Goal: Task Accomplishment & Management: Manage account settings

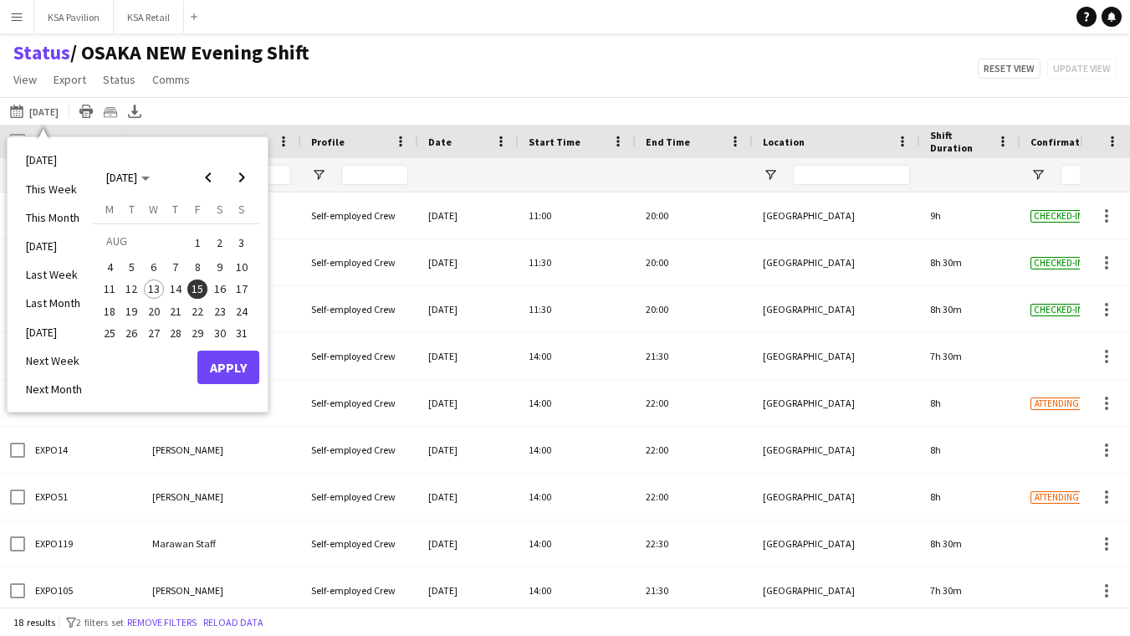
scroll to position [429, 0]
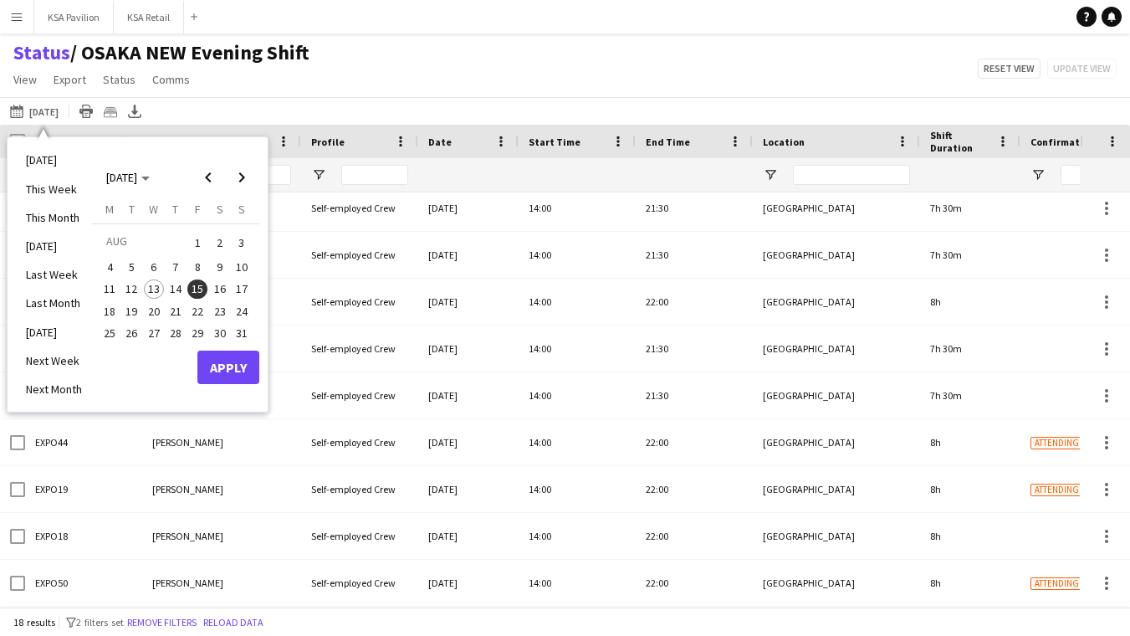
click at [219, 360] on button "Apply" at bounding box center [228, 366] width 62 height 33
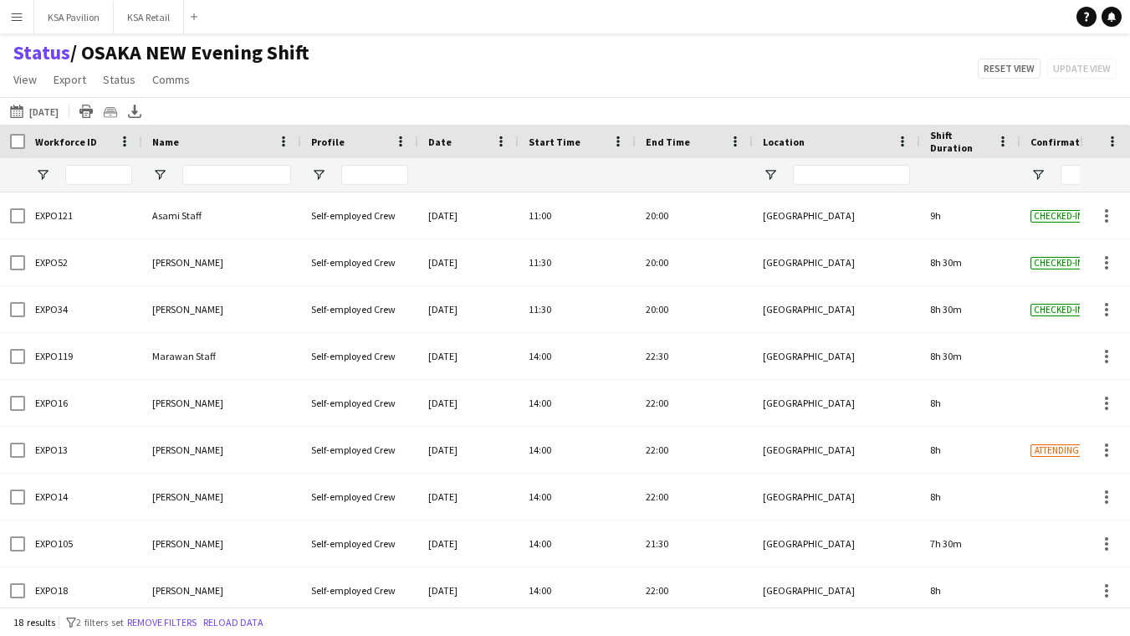
scroll to position [0, 0]
click at [62, 111] on button "[DATE] to [DATE] [DATE]" at bounding box center [34, 111] width 55 height 20
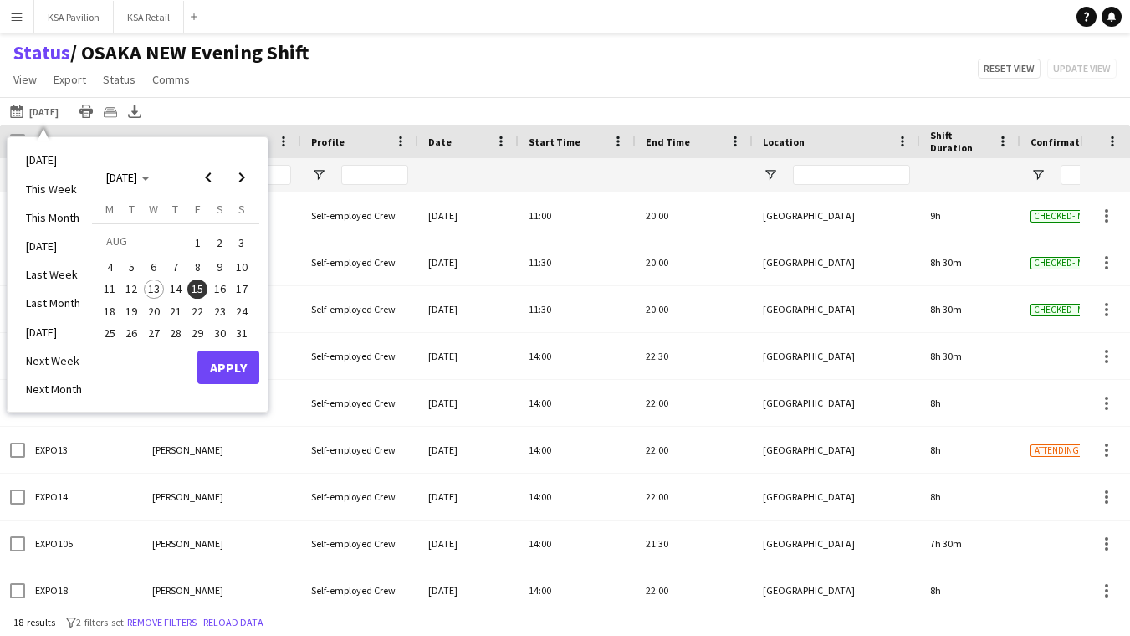
click at [228, 363] on button "Apply" at bounding box center [228, 366] width 62 height 33
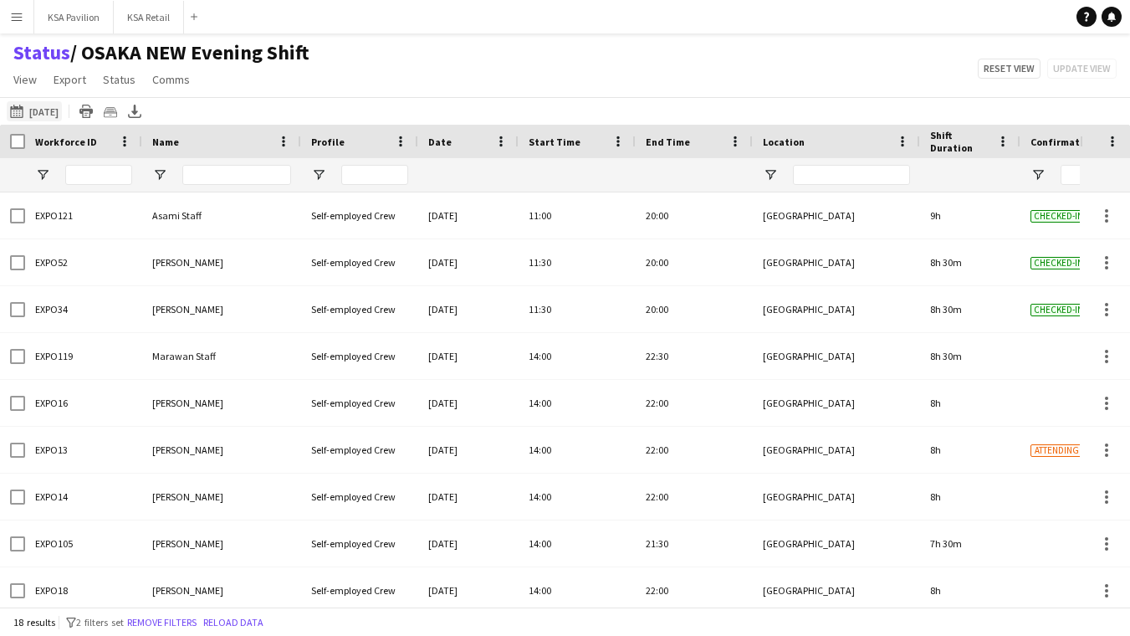
click at [58, 115] on button "[DATE] to [DATE] [DATE]" at bounding box center [34, 111] width 55 height 20
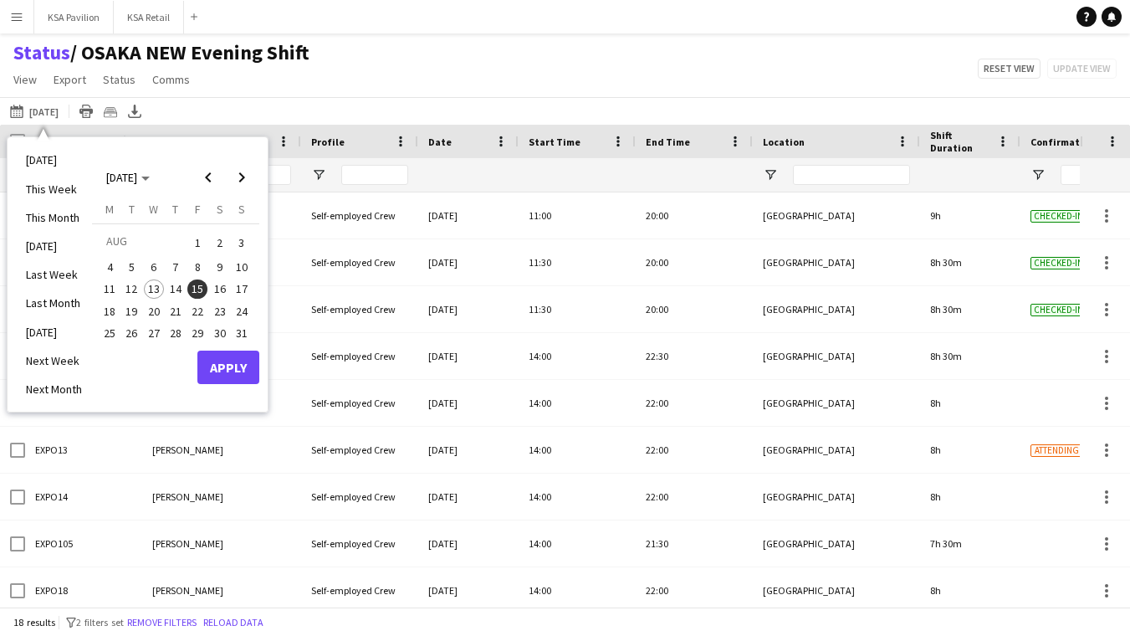
click at [212, 364] on button "Apply" at bounding box center [228, 366] width 62 height 33
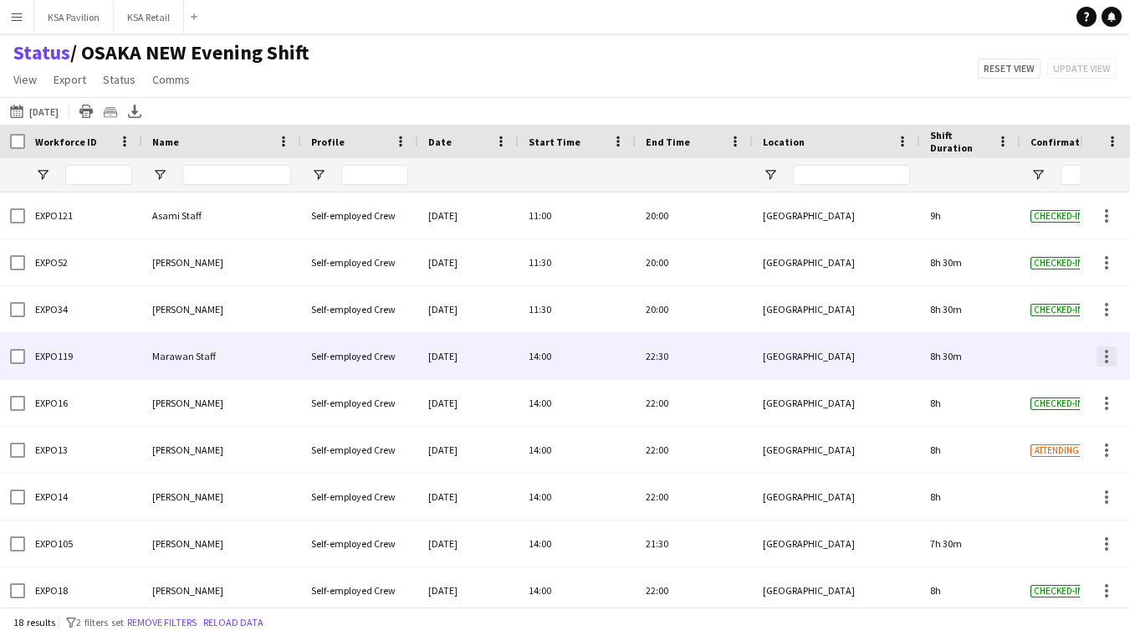
click at [1105, 358] on div at bounding box center [1106, 356] width 20 height 20
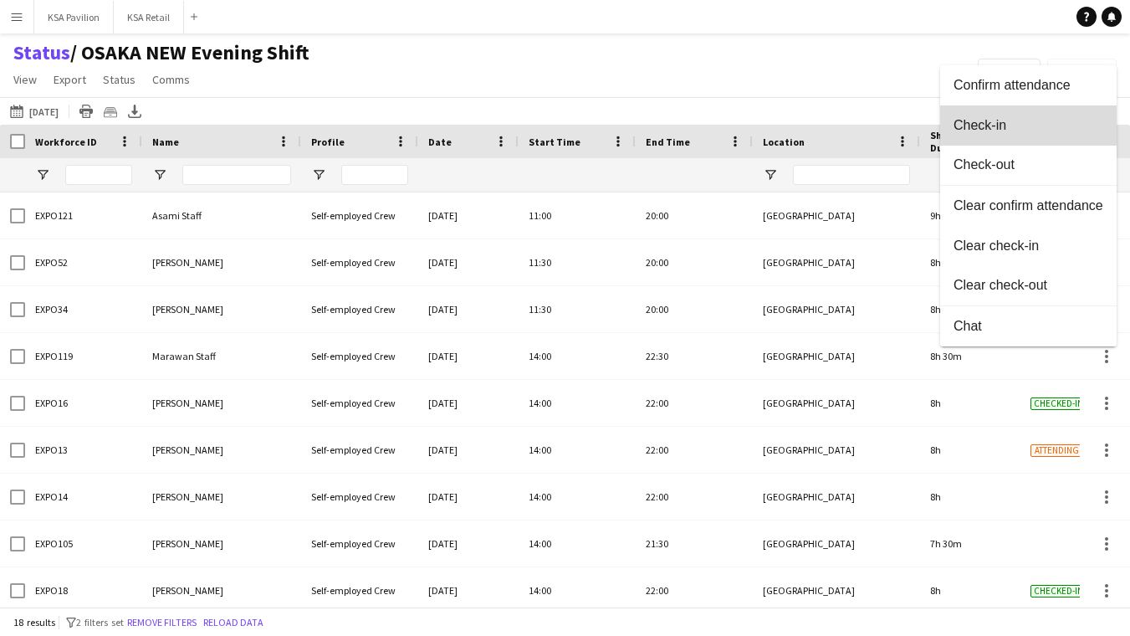
click at [1061, 129] on span "Check-in" at bounding box center [1028, 124] width 150 height 15
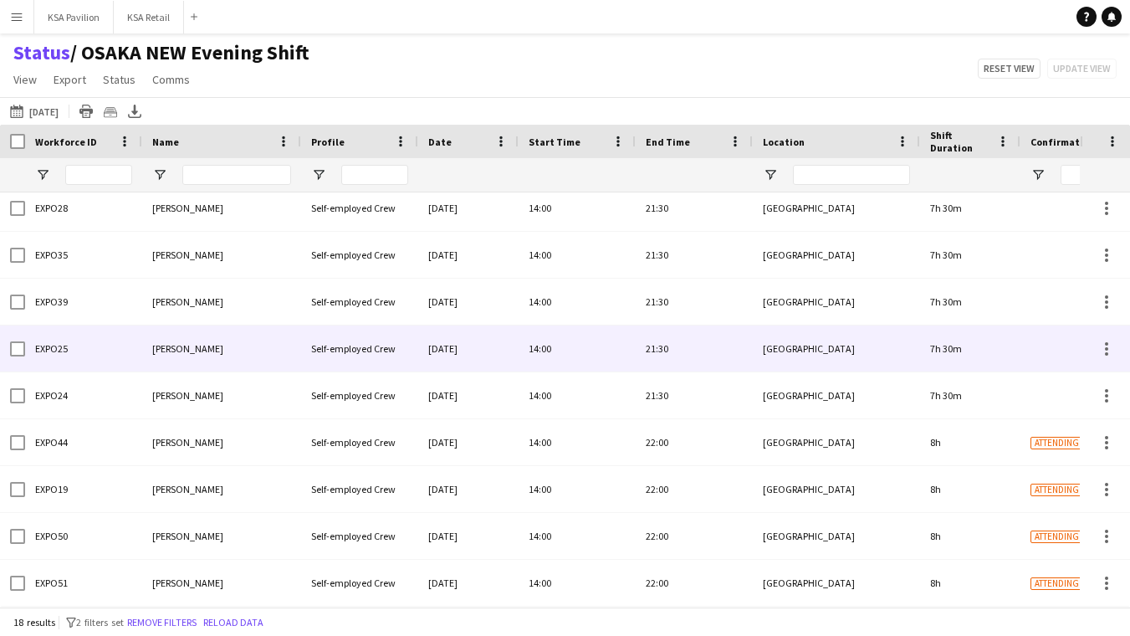
scroll to position [429, 0]
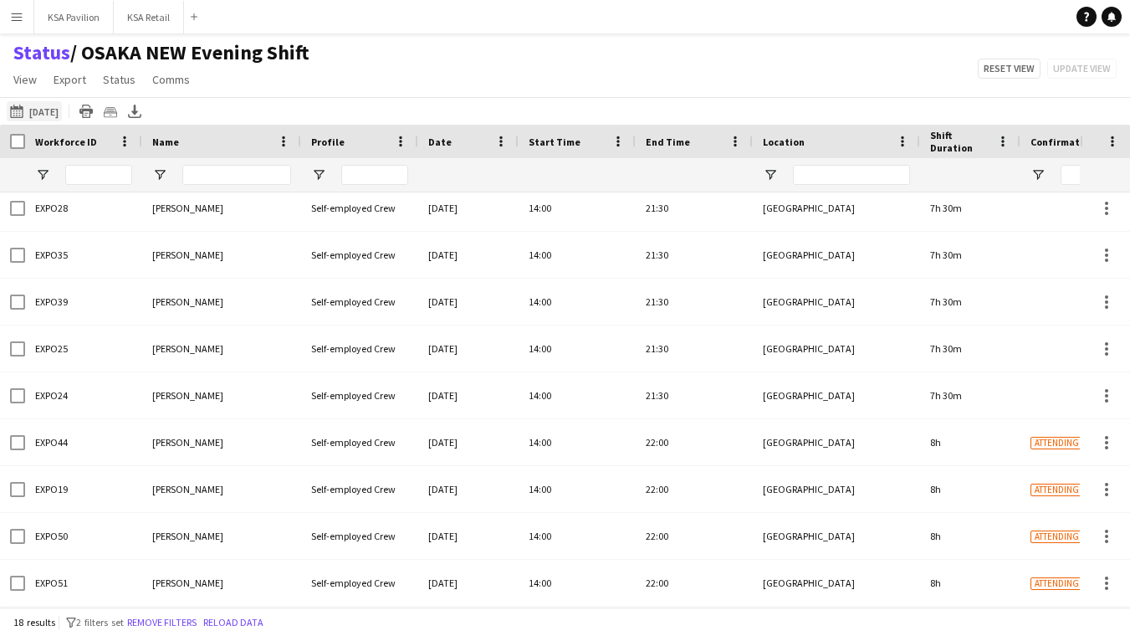
click at [54, 111] on button "[DATE] to [DATE] [DATE]" at bounding box center [34, 111] width 55 height 20
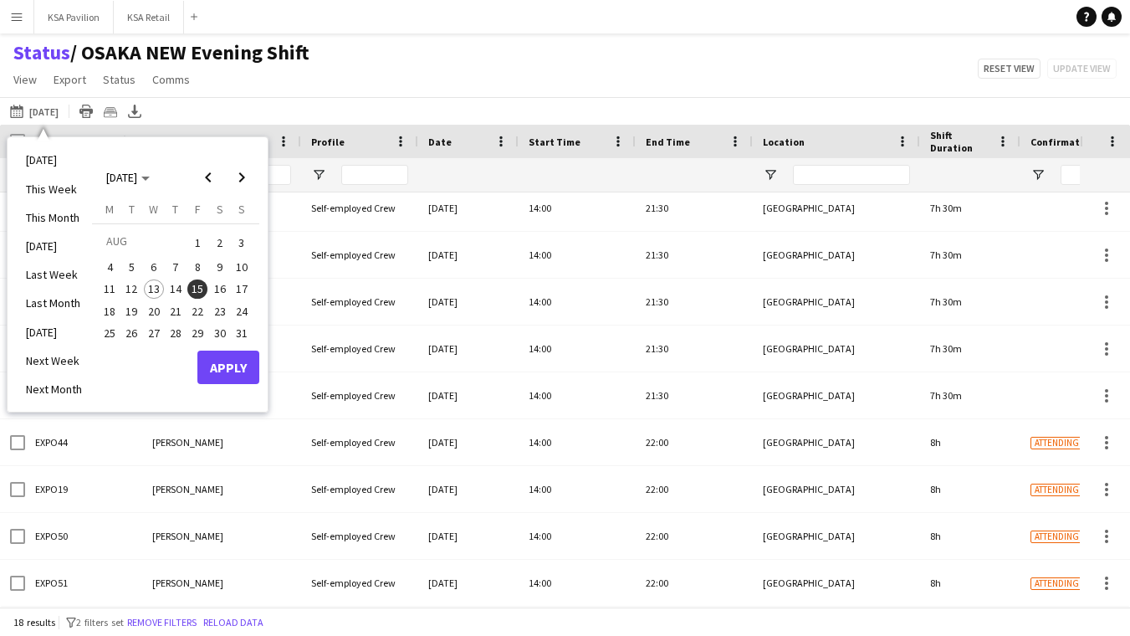
click at [197, 279] on span "15" at bounding box center [197, 289] width 20 height 20
click at [234, 358] on button "Apply" at bounding box center [228, 366] width 62 height 33
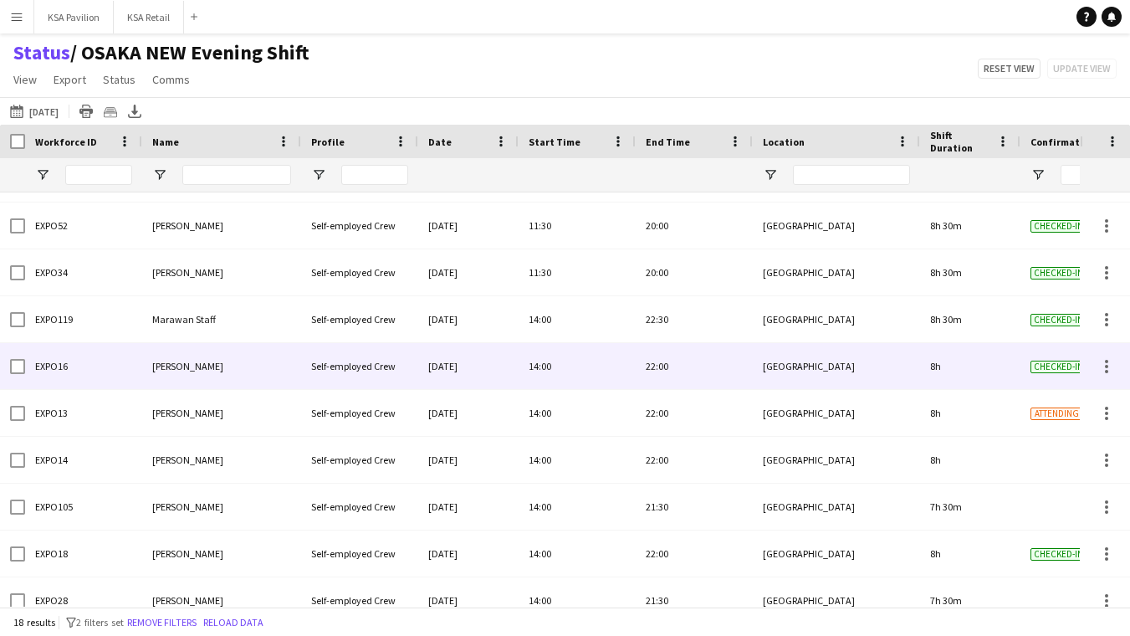
scroll to position [37, 0]
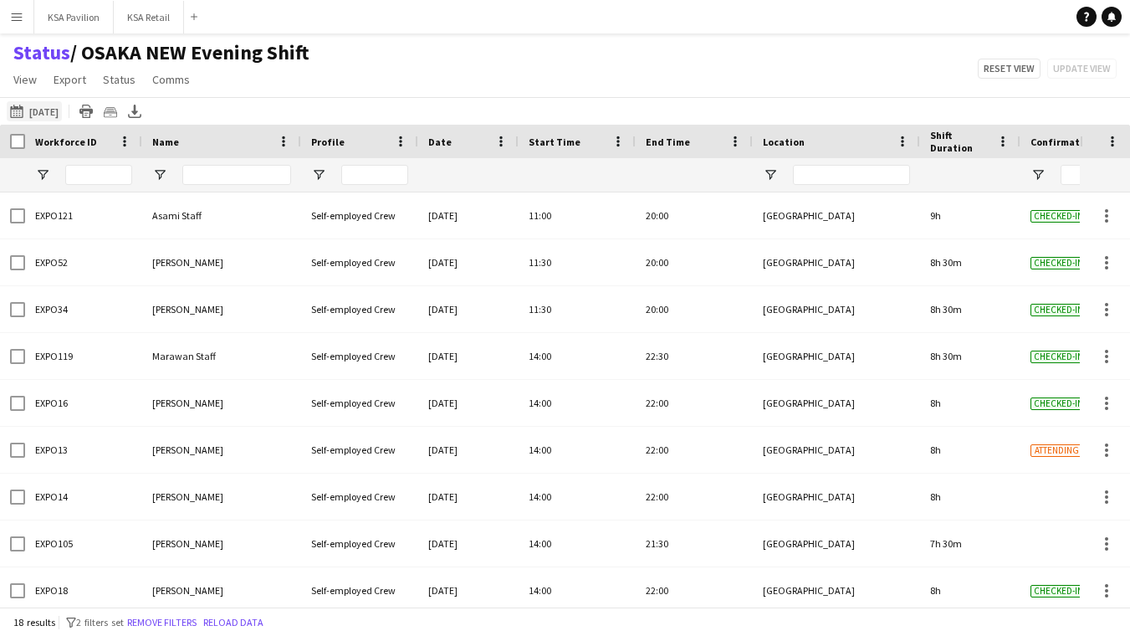
click at [49, 112] on button "[DATE] to [DATE] [DATE]" at bounding box center [34, 111] width 55 height 20
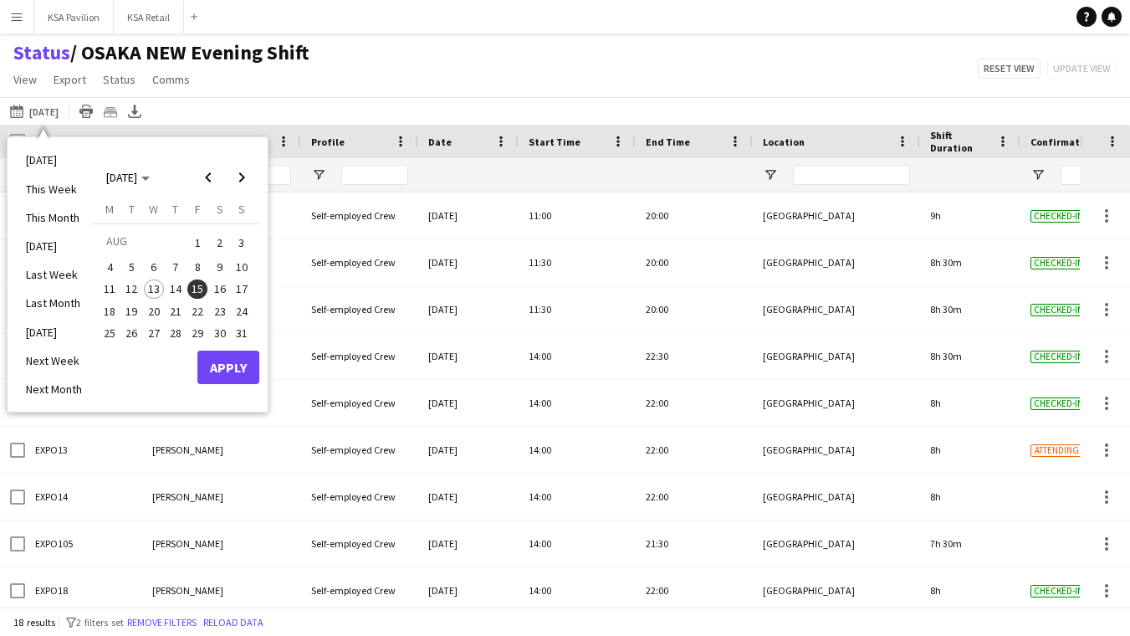
click at [200, 282] on span "15" at bounding box center [197, 289] width 20 height 20
click at [220, 368] on button "Apply" at bounding box center [228, 366] width 62 height 33
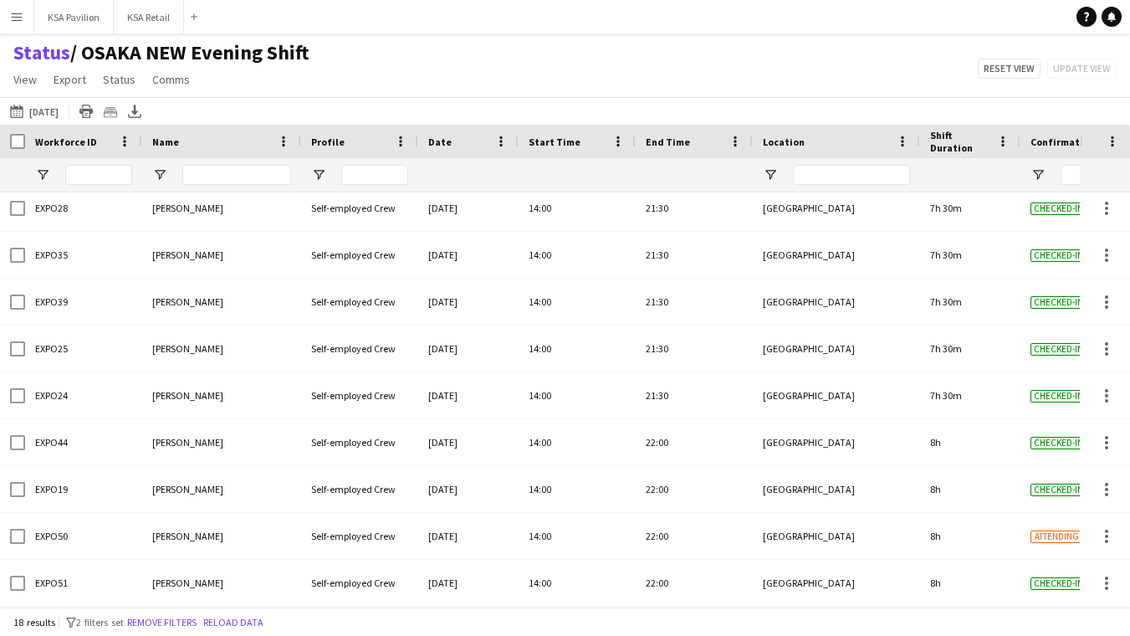
scroll to position [429, 0]
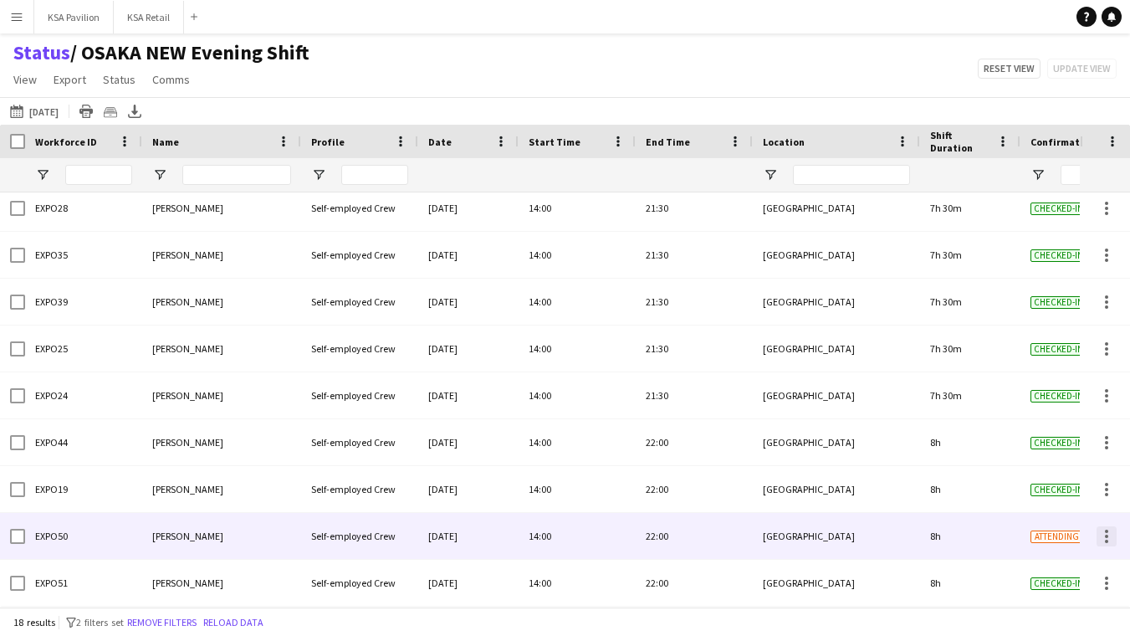
click at [1102, 534] on div at bounding box center [1106, 536] width 20 height 20
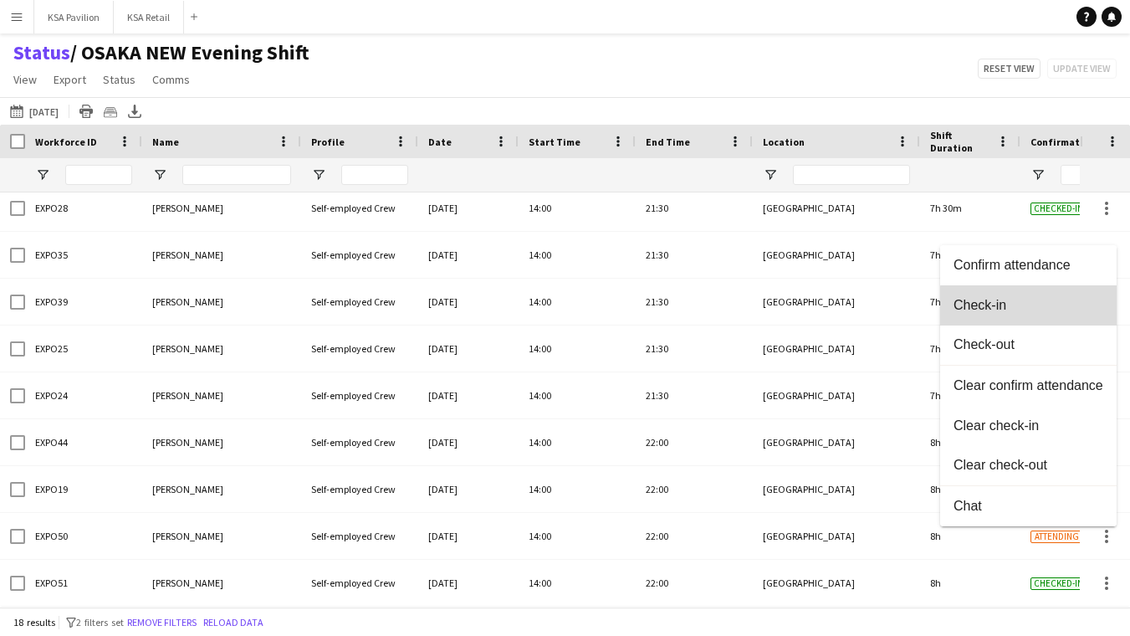
click at [1045, 312] on span "Check-in" at bounding box center [1028, 304] width 150 height 15
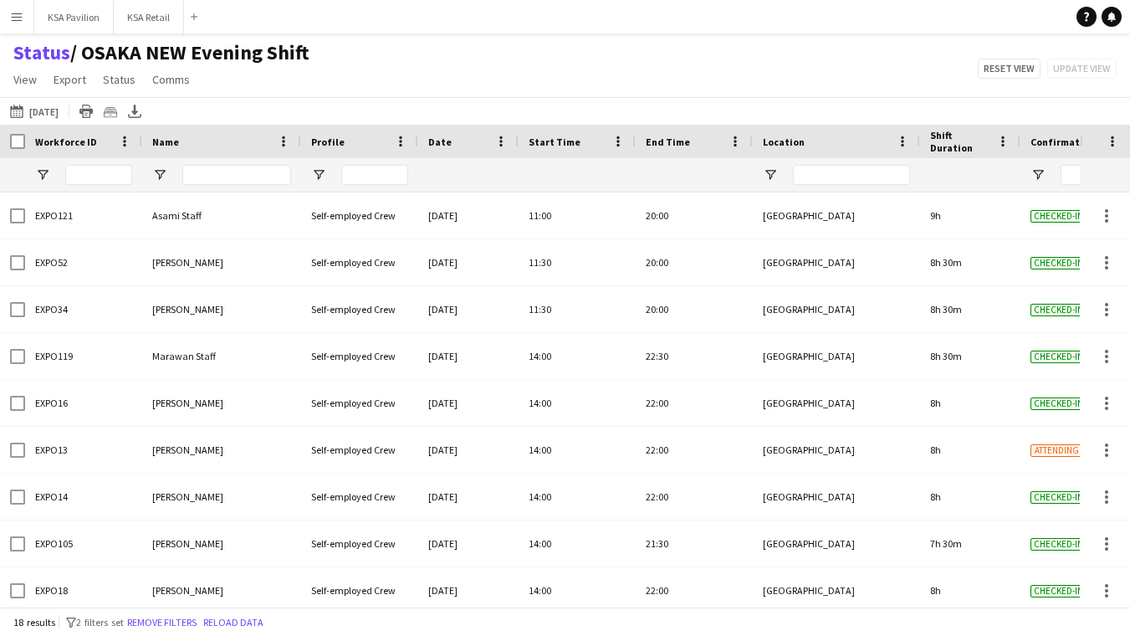
scroll to position [0, 0]
click at [54, 108] on button "[DATE] to [DATE] [DATE]" at bounding box center [34, 111] width 55 height 20
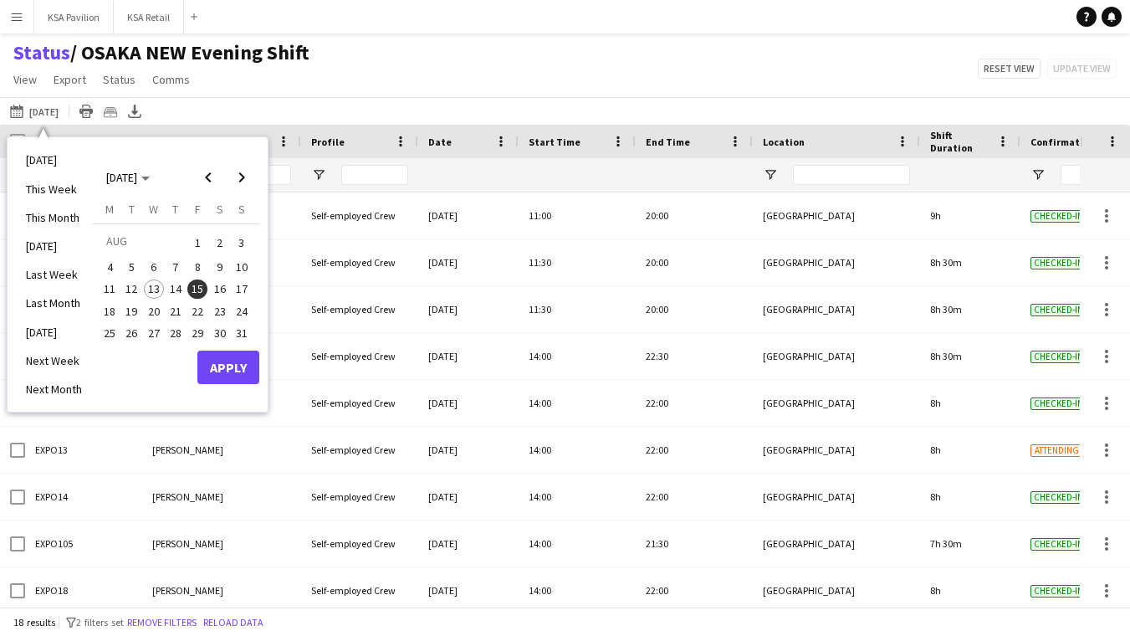
click at [197, 286] on span "15" at bounding box center [197, 289] width 20 height 20
click at [224, 362] on button "Apply" at bounding box center [228, 366] width 62 height 33
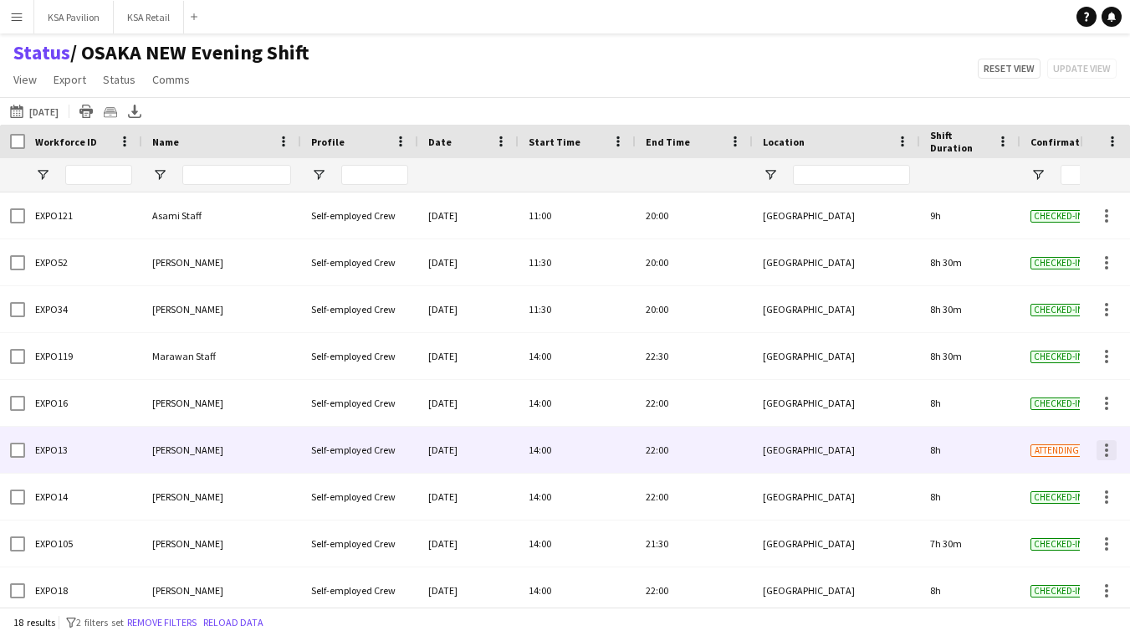
click at [1105, 448] on div at bounding box center [1106, 449] width 3 height 3
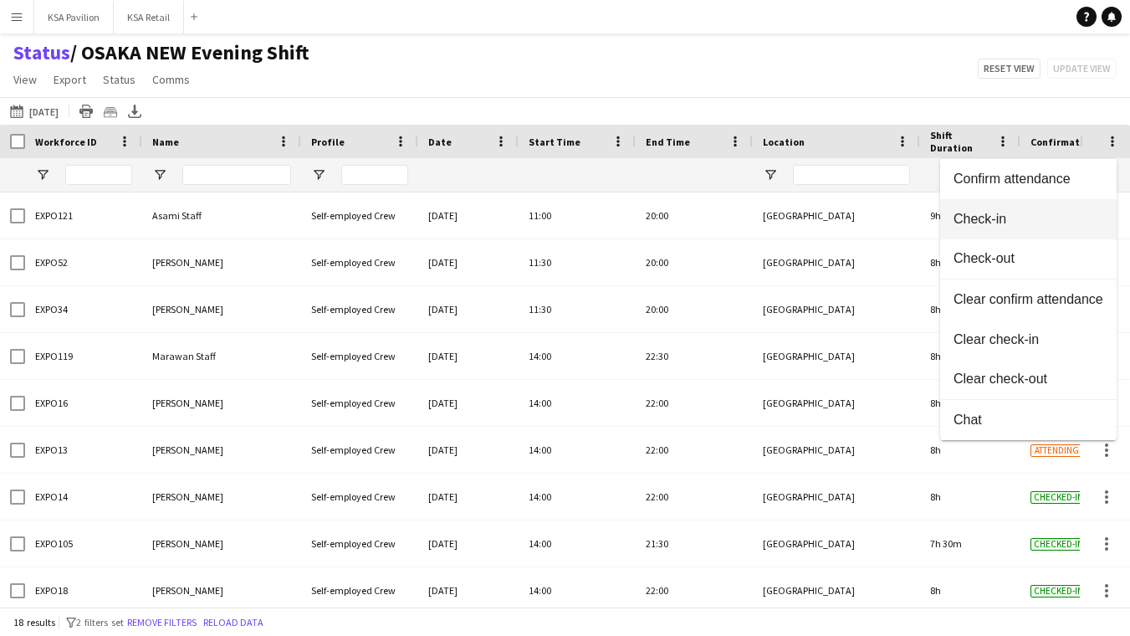
click at [1070, 225] on span "Check-in" at bounding box center [1028, 218] width 150 height 15
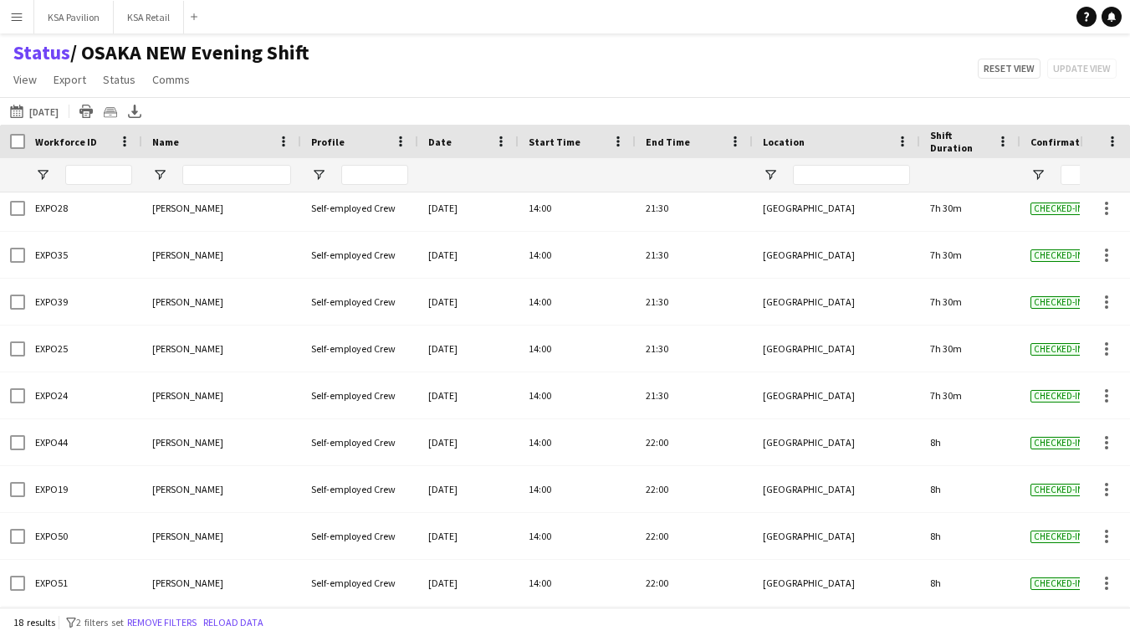
scroll to position [429, 0]
click at [141, 110] on icon "Export XLSX" at bounding box center [134, 111] width 13 height 13
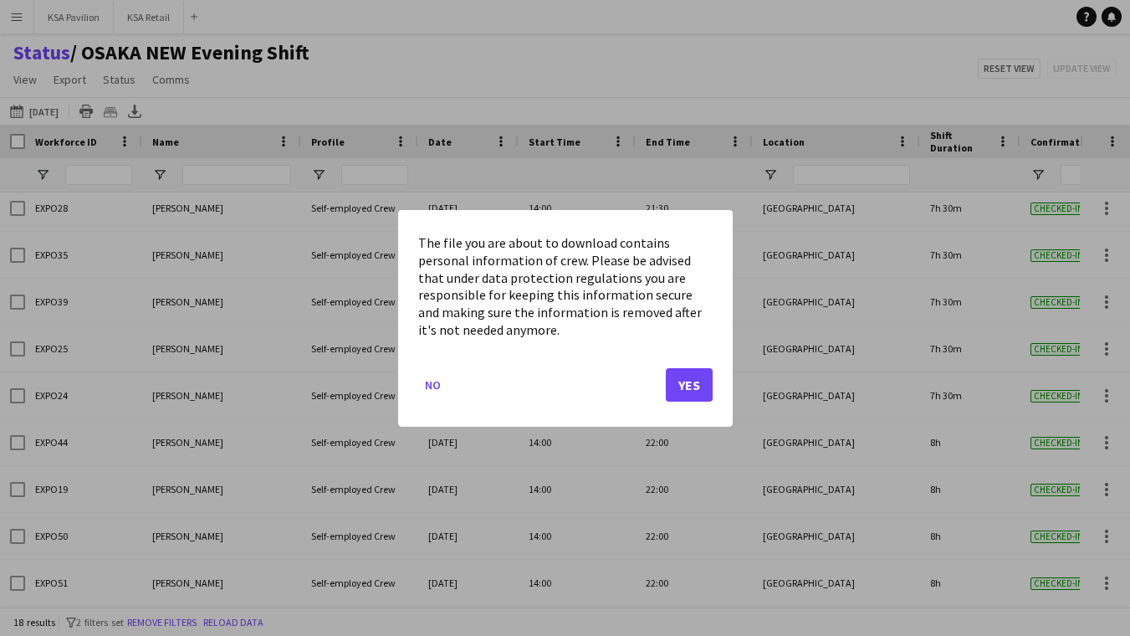
click at [697, 382] on button "Yes" at bounding box center [689, 383] width 47 height 33
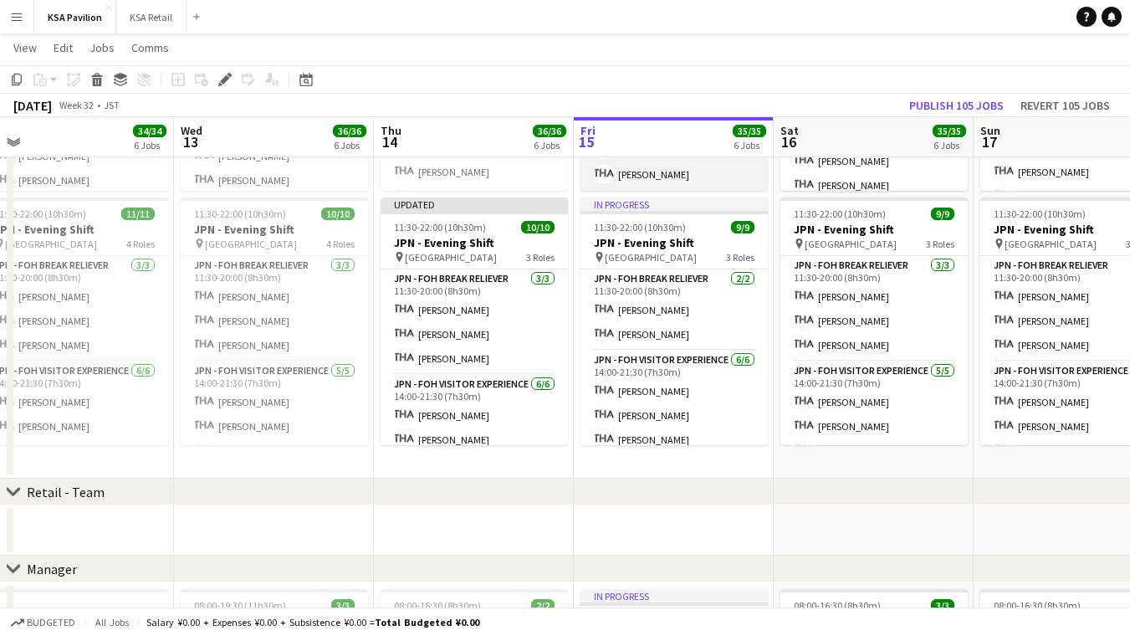
scroll to position [988, 0]
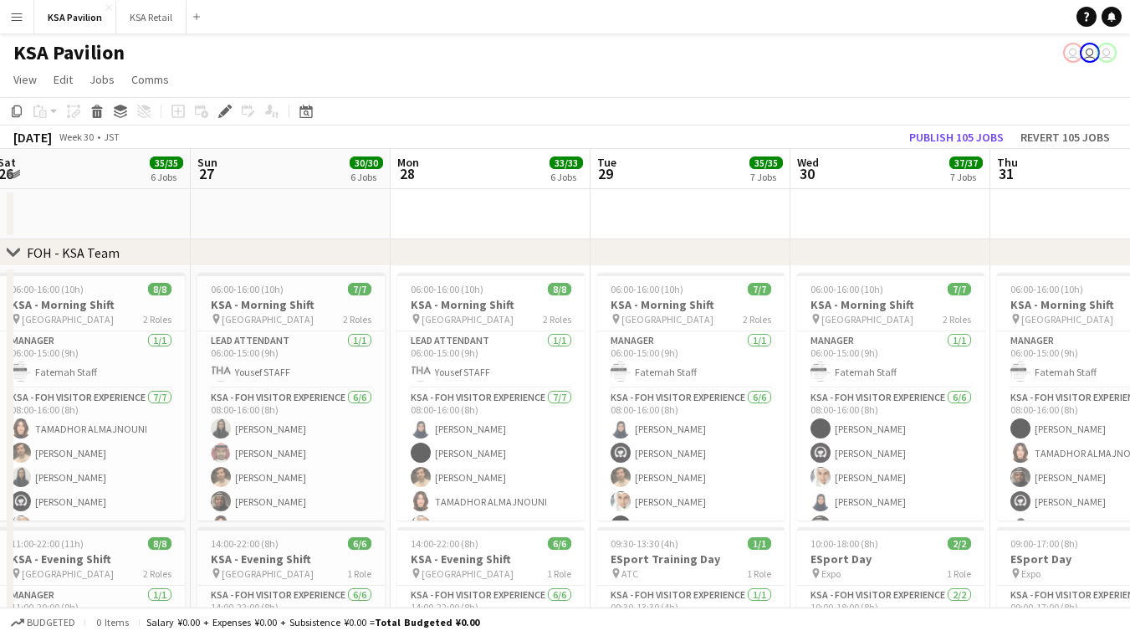
click at [786, 112] on app-toolbar "Copy Paste Paste Command V Paste with crew Command Shift V Paste linked Job Del…" at bounding box center [565, 111] width 1130 height 28
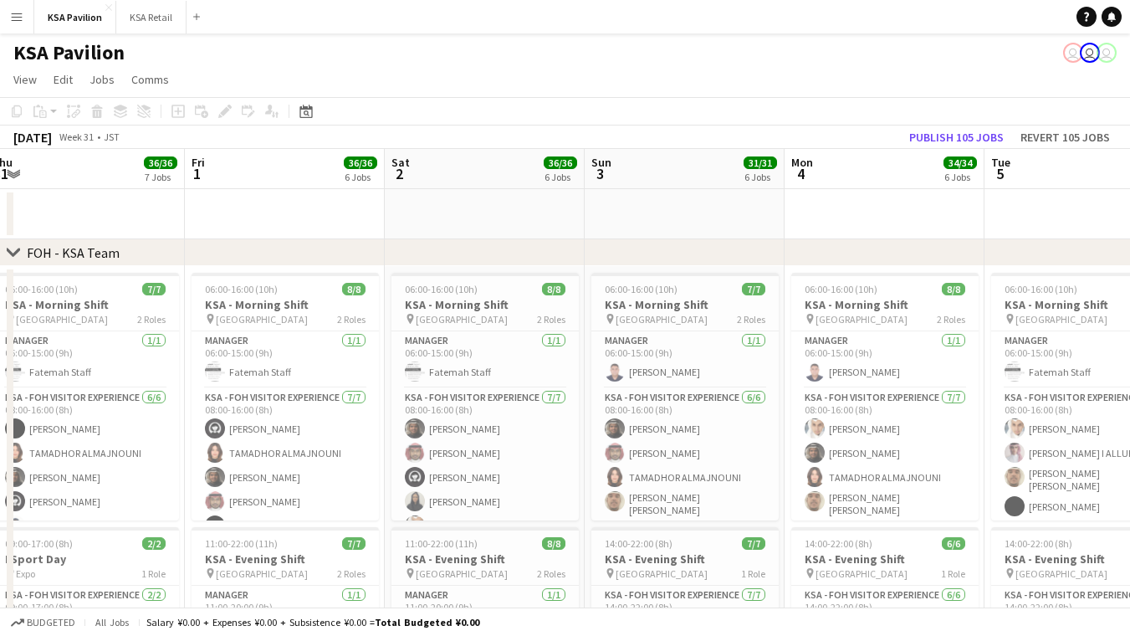
scroll to position [0, 617]
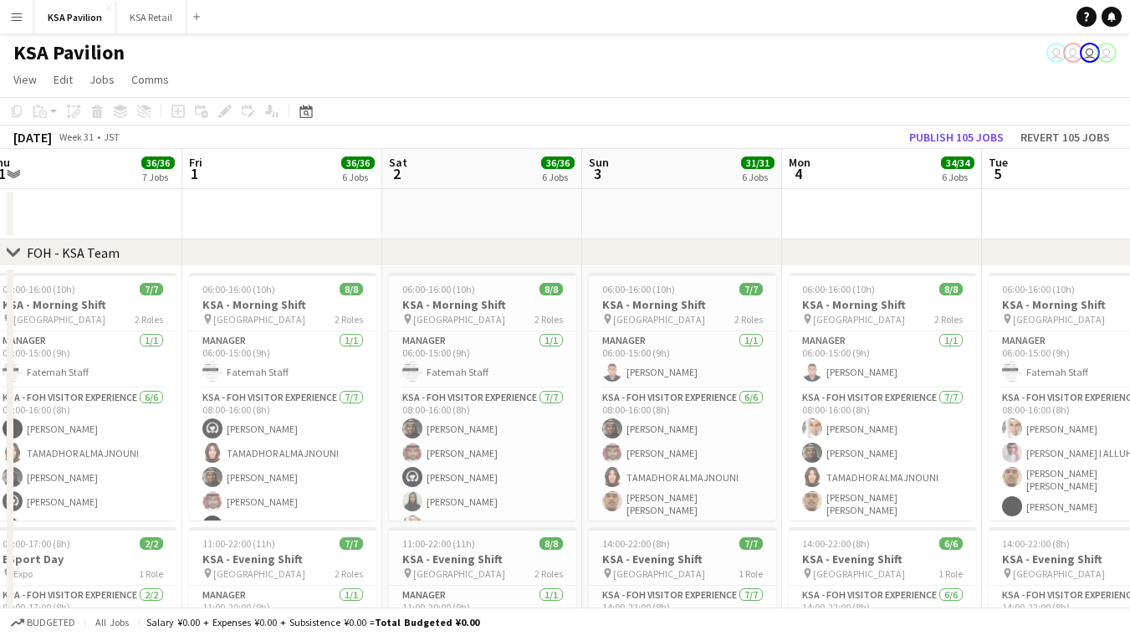
click at [775, 95] on app-page-menu "View Day view expanded Day view collapsed Month view Date picker Jump to today …" at bounding box center [565, 81] width 1130 height 32
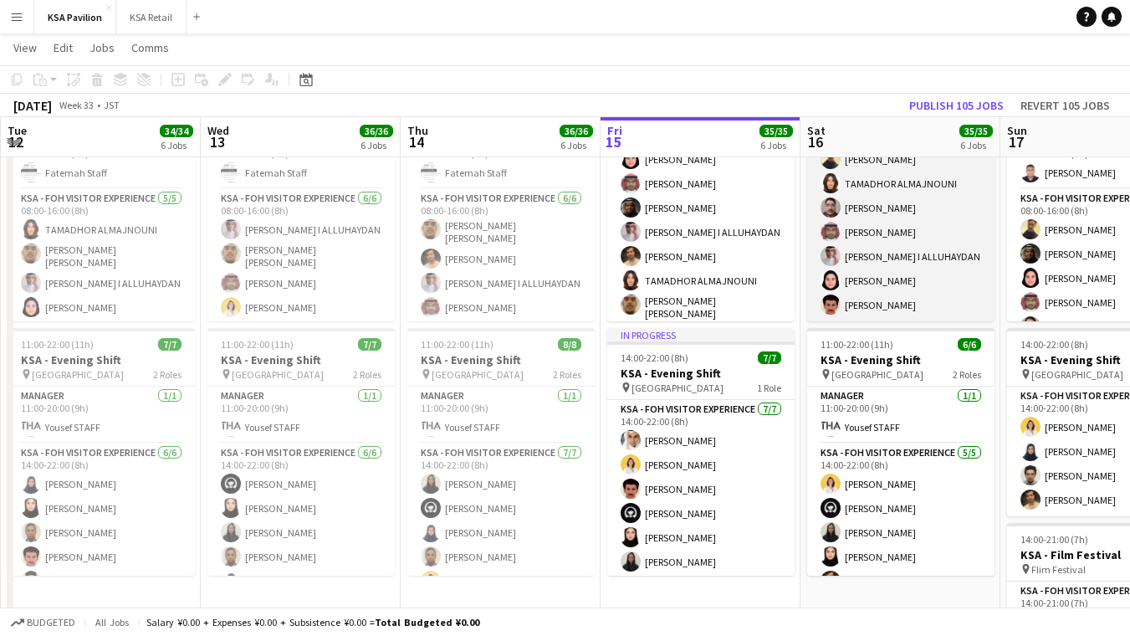
scroll to position [95, 0]
